Goal: Check status: Check status

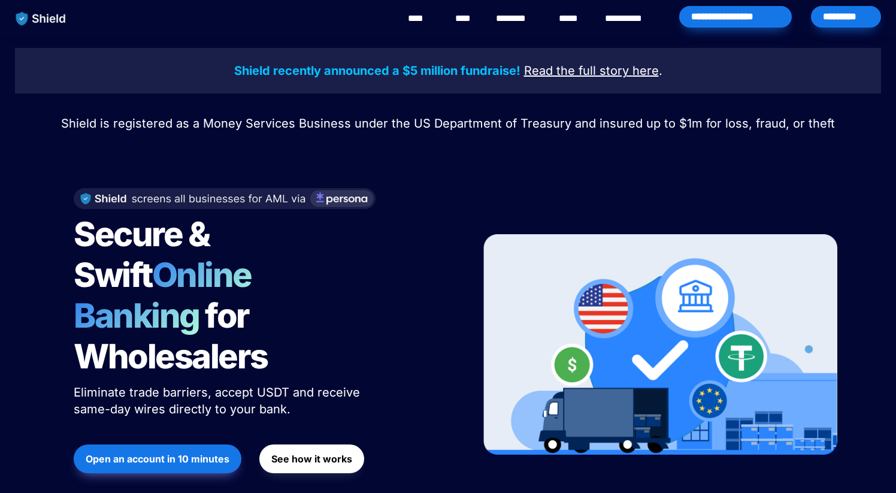
click at [860, 17] on div "*********" at bounding box center [846, 17] width 70 height 22
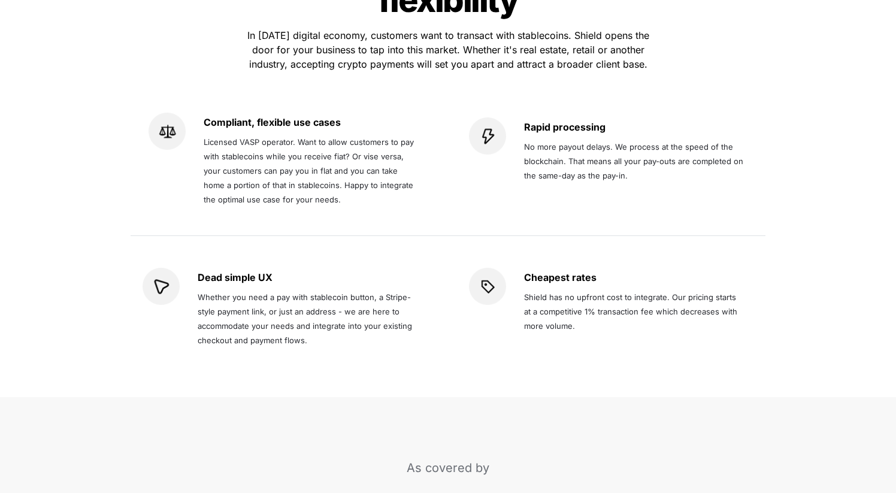
scroll to position [2170, 0]
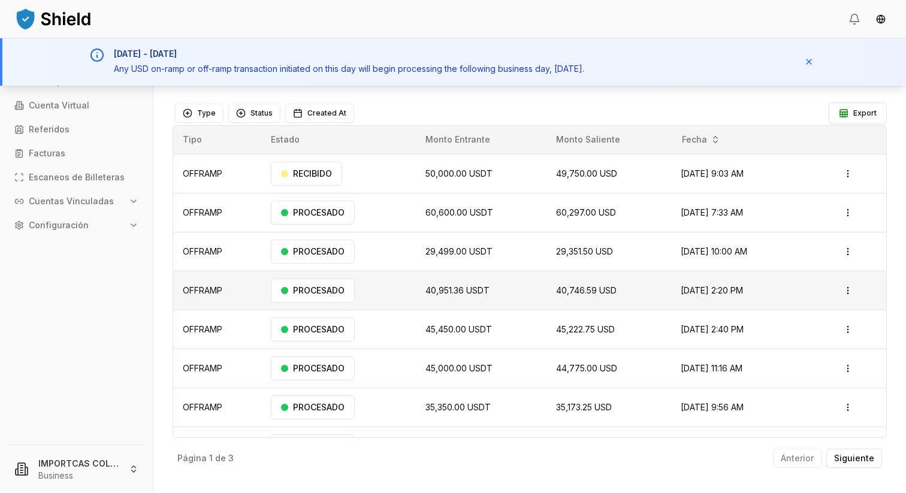
scroll to position [28, 0]
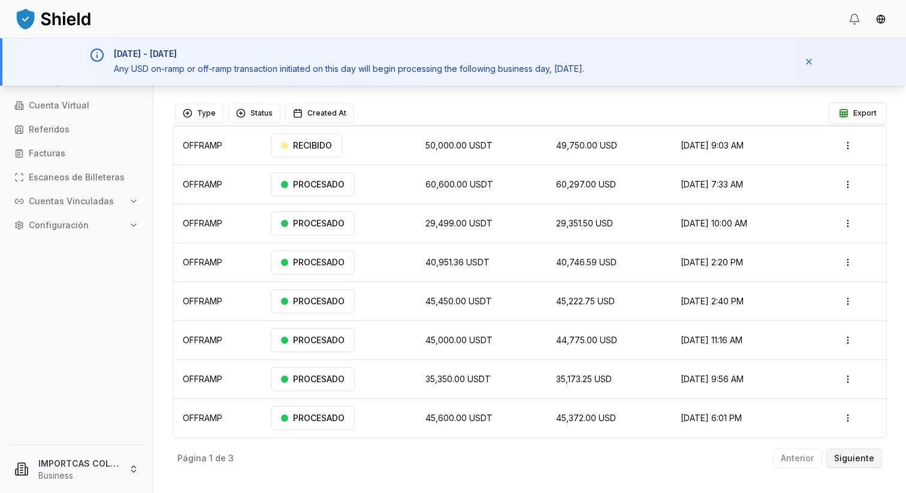
click at [863, 466] on button "Siguiente" at bounding box center [854, 458] width 56 height 19
click at [840, 455] on p "Siguiente" at bounding box center [854, 458] width 40 height 8
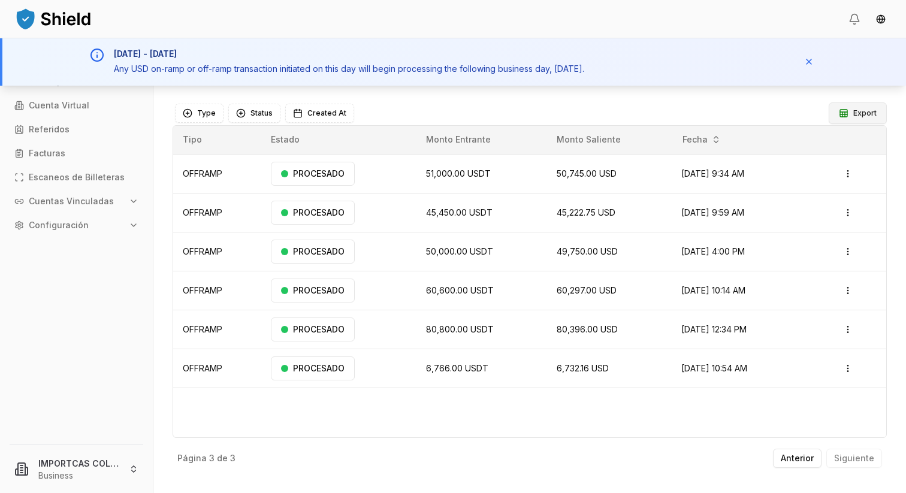
click at [853, 116] on button "Export" at bounding box center [858, 113] width 58 height 22
click at [811, 464] on button "Anterior" at bounding box center [797, 458] width 49 height 19
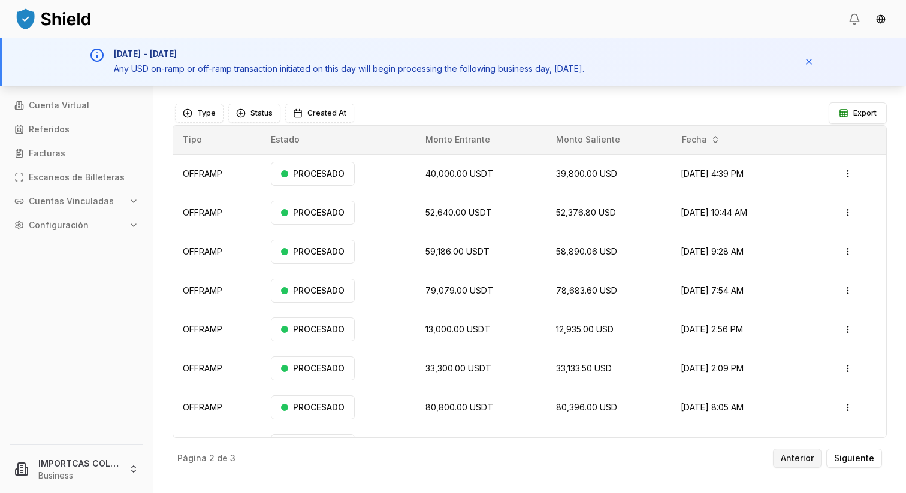
click at [789, 455] on p "Anterior" at bounding box center [797, 458] width 33 height 8
click at [293, 162] on div "RECIBIDO" at bounding box center [306, 174] width 71 height 24
click at [302, 167] on div "RECIBIDO" at bounding box center [306, 174] width 71 height 24
click at [467, 170] on span "50,000.00 USDT" at bounding box center [458, 173] width 67 height 10
click at [585, 170] on span "49,750.00 USD" at bounding box center [586, 173] width 61 height 10
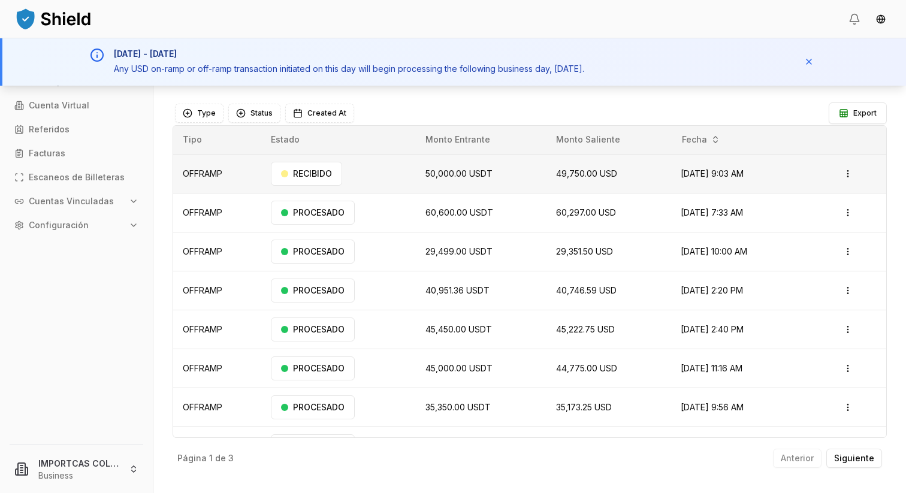
click at [728, 177] on span "[DATE] 9:03 AM" at bounding box center [712, 173] width 63 height 10
click at [848, 171] on html "Transacciones Contrapartes Cuenta Virtual Referidos Facturas Escaneos de Billet…" at bounding box center [453, 246] width 906 height 493
click at [836, 218] on p "Ver Detalles" at bounding box center [832, 221] width 44 height 7
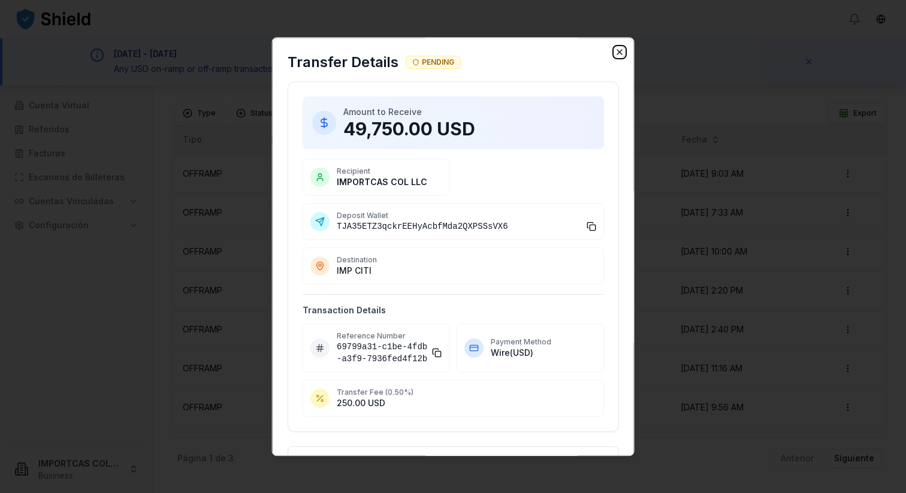
click at [618, 51] on icon "button" at bounding box center [619, 52] width 5 height 5
